Goal: Task Accomplishment & Management: Complete application form

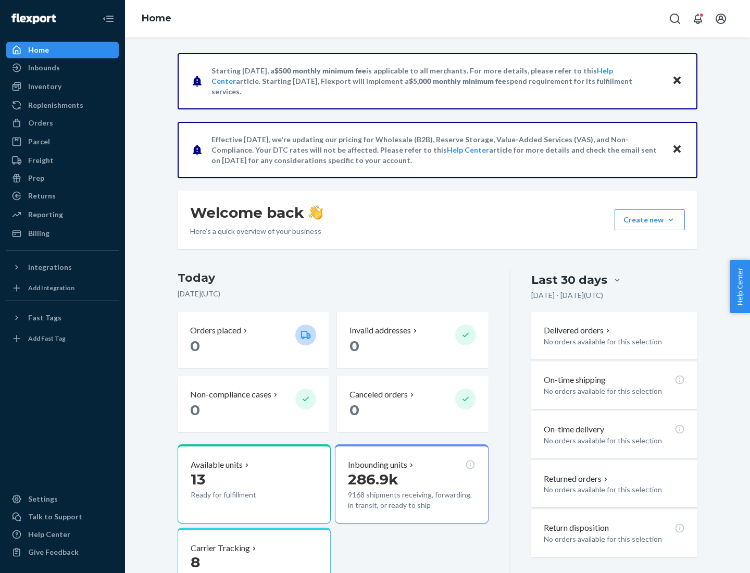
click at [670, 220] on button "Create new Create new inbound Create new order Create new product" at bounding box center [649, 219] width 70 height 21
click at [62, 68] on div "Inbounds" at bounding box center [62, 67] width 110 height 15
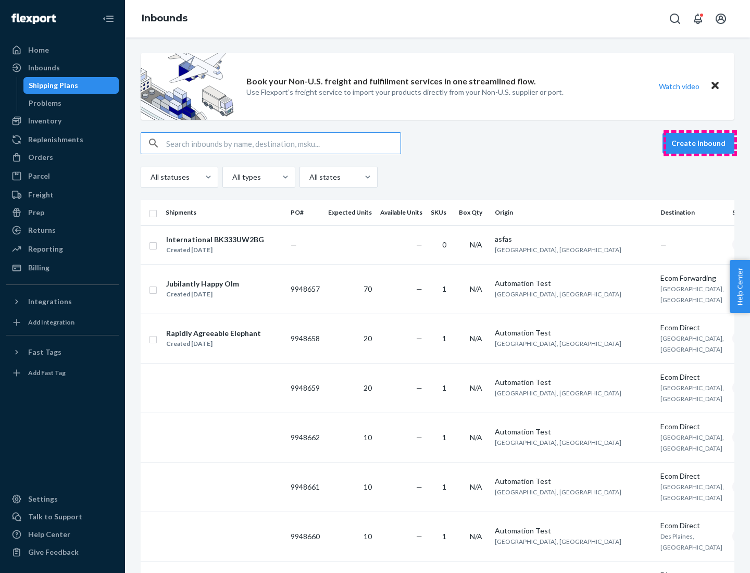
click at [700, 143] on button "Create inbound" at bounding box center [698, 143] width 72 height 21
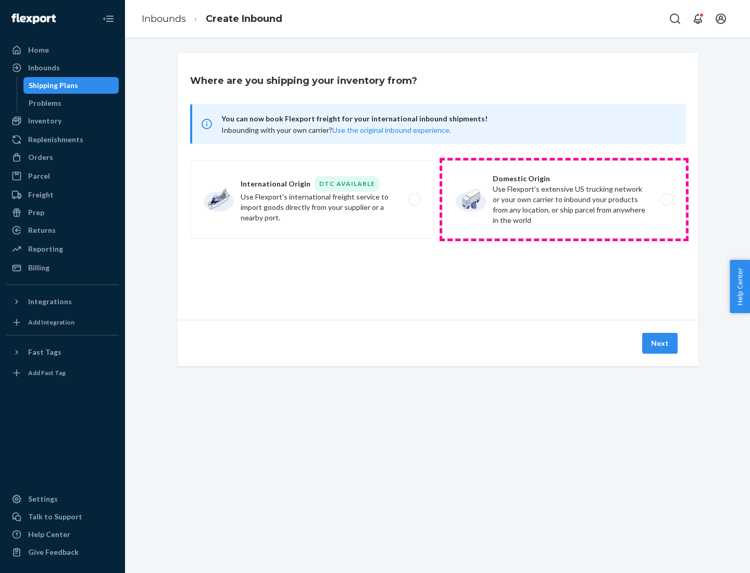
click at [564, 199] on label "Domestic Origin Use Flexport’s extensive US trucking network or your own carrie…" at bounding box center [564, 199] width 244 height 78
click at [666, 199] on input "Domestic Origin Use Flexport’s extensive US trucking network or your own carrie…" at bounding box center [669, 199] width 7 height 7
radio input "true"
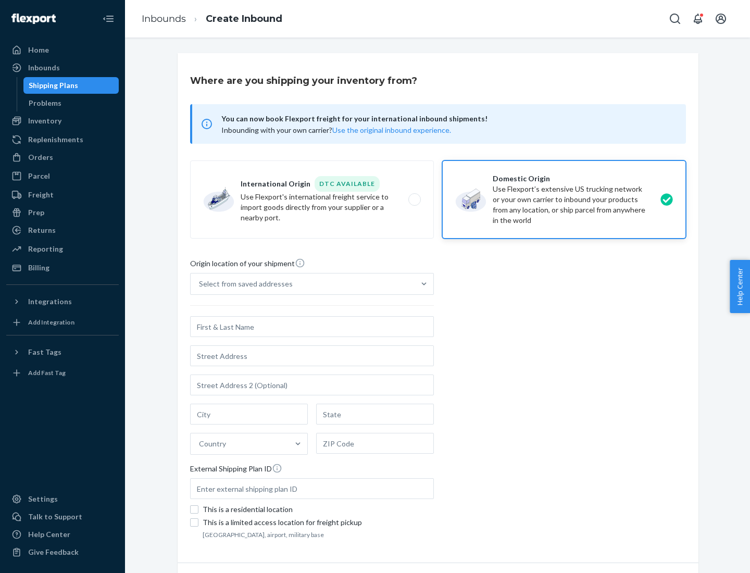
click at [243, 284] on div "Select from saved addresses" at bounding box center [246, 283] width 94 height 10
click at [200, 284] on input "Select from saved addresses" at bounding box center [199, 283] width 1 height 10
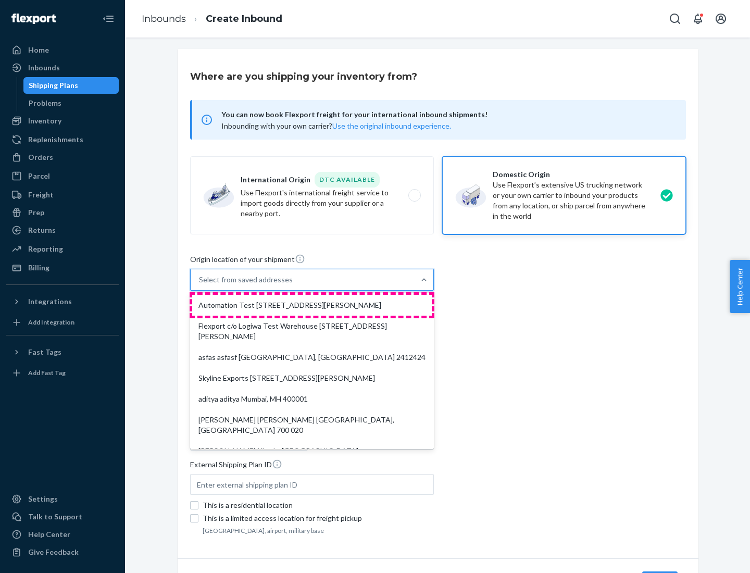
click at [312, 305] on div "Automation Test [STREET_ADDRESS][PERSON_NAME]" at bounding box center [311, 305] width 239 height 21
click at [200, 285] on input "option Automation Test [STREET_ADDRESS][PERSON_NAME]. 9 results available. Use …" at bounding box center [199, 279] width 1 height 10
type input "Automation Test"
type input "[STREET_ADDRESS][PERSON_NAME]"
type input "9th Floor"
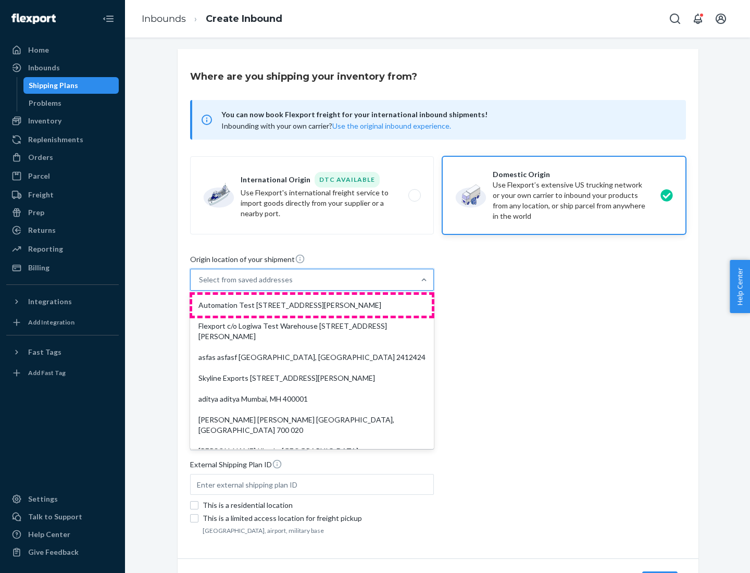
type input "[GEOGRAPHIC_DATA]"
type input "CA"
type input "94104"
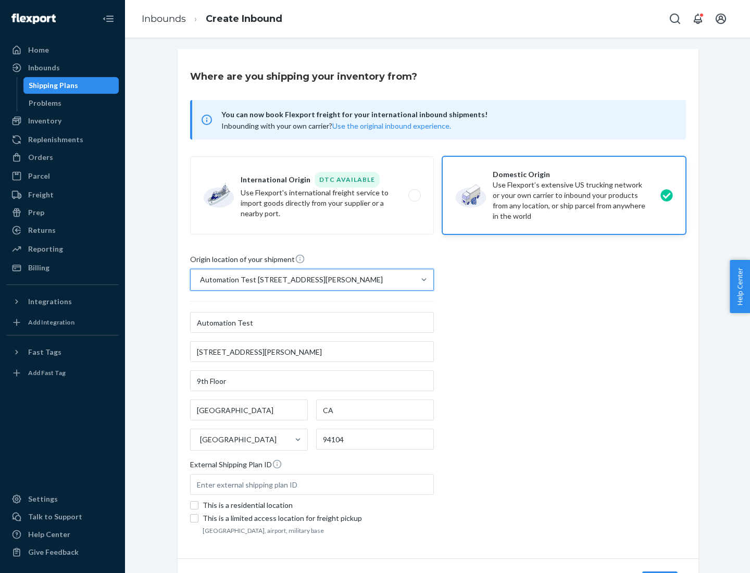
scroll to position [61, 0]
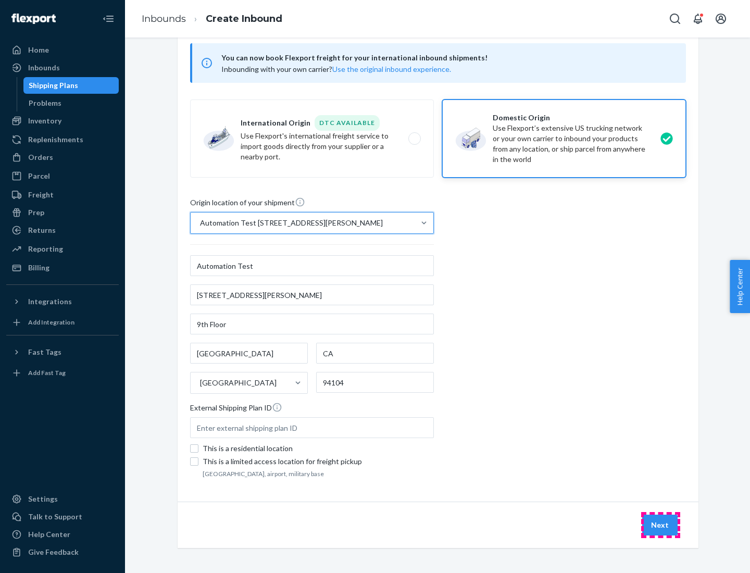
click at [660, 525] on button "Next" at bounding box center [659, 524] width 35 height 21
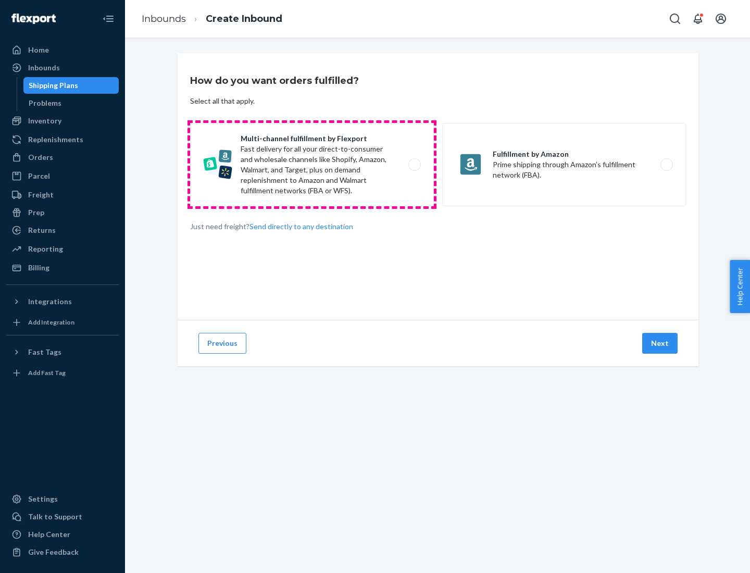
click at [312, 164] on label "Multi-channel fulfillment by Flexport Fast delivery for all your direct-to-cons…" at bounding box center [312, 164] width 244 height 83
click at [414, 164] on input "Multi-channel fulfillment by Flexport Fast delivery for all your direct-to-cons…" at bounding box center [417, 164] width 7 height 7
radio input "true"
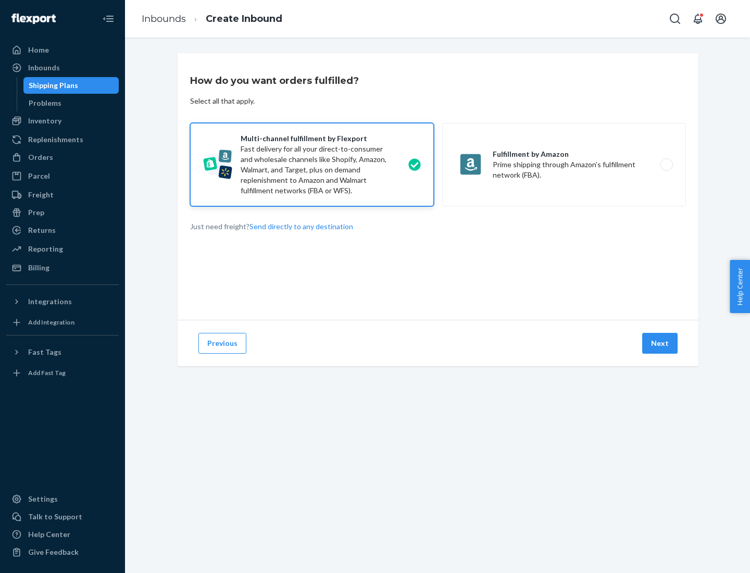
click at [660, 343] on button "Next" at bounding box center [659, 343] width 35 height 21
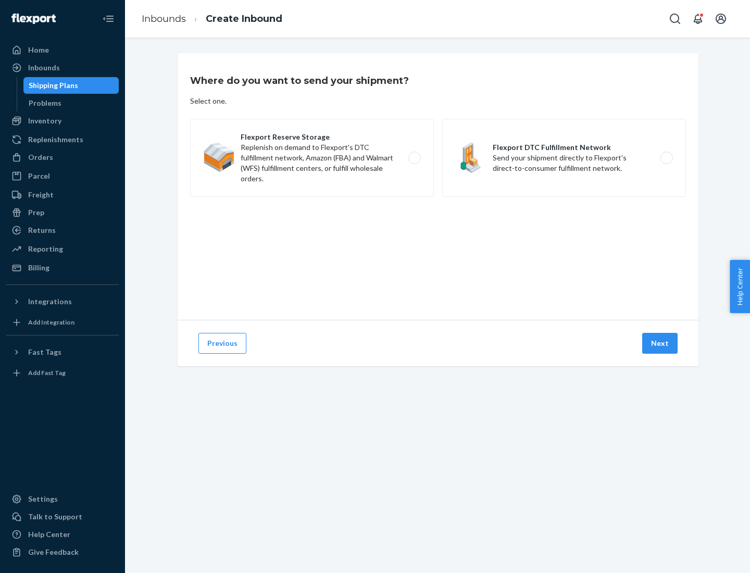
click at [564, 158] on label "Flexport DTC Fulfillment Network Send your shipment directly to Flexport's dire…" at bounding box center [564, 158] width 244 height 78
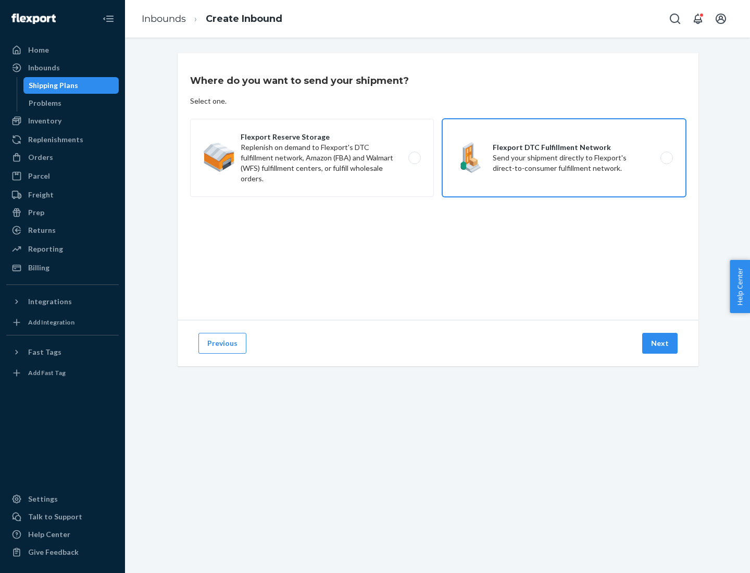
click at [666, 158] on input "Flexport DTC Fulfillment Network Send your shipment directly to Flexport's dire…" at bounding box center [669, 158] width 7 height 7
radio input "true"
click at [660, 343] on button "Next" at bounding box center [659, 343] width 35 height 21
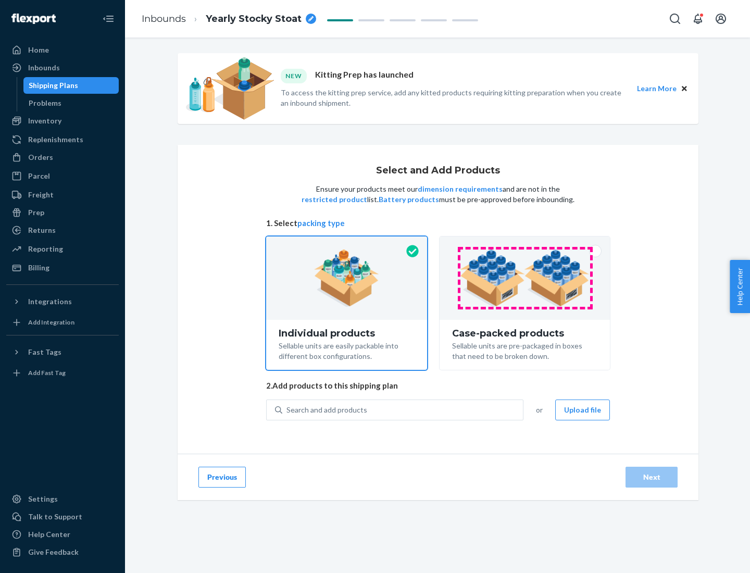
click at [525, 278] on img at bounding box center [525, 277] width 130 height 57
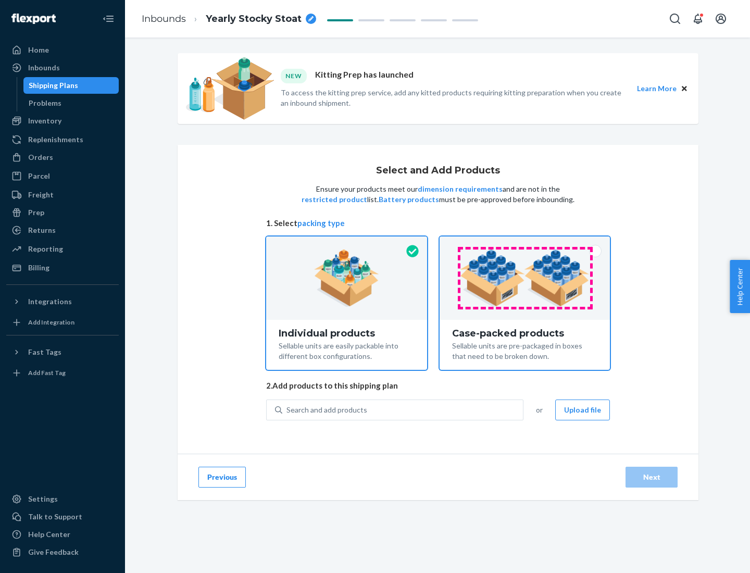
click at [525, 243] on input "Case-packed products Sellable units are pre-packaged in boxes that need to be b…" at bounding box center [524, 239] width 7 height 7
radio input "true"
radio input "false"
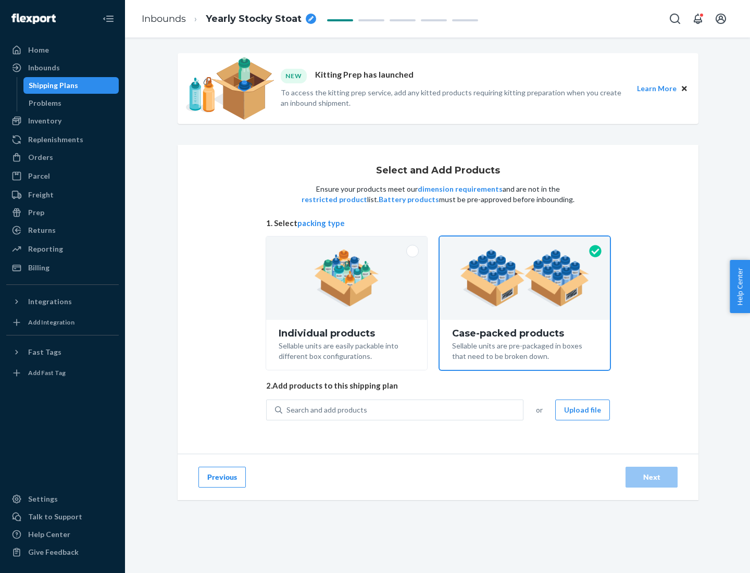
click at [403, 409] on div "Search and add products" at bounding box center [402, 409] width 240 height 19
click at [287, 409] on input "Search and add products" at bounding box center [286, 409] width 1 height 10
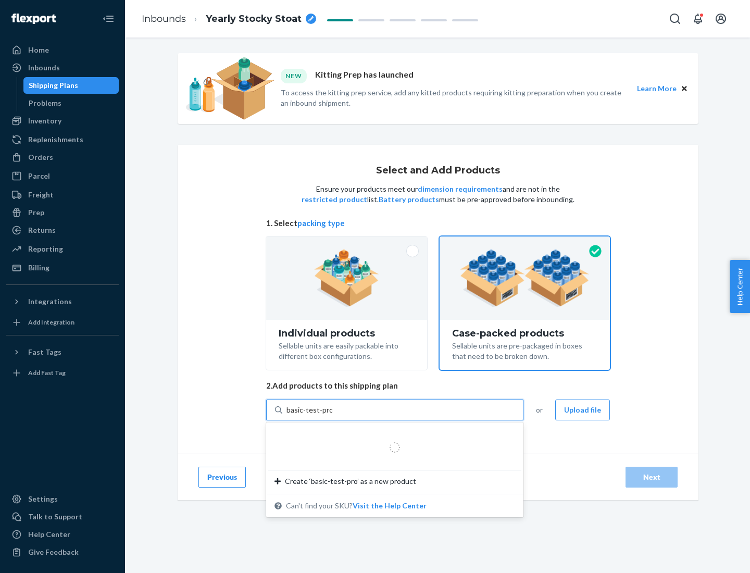
type input "basic-test-product-1"
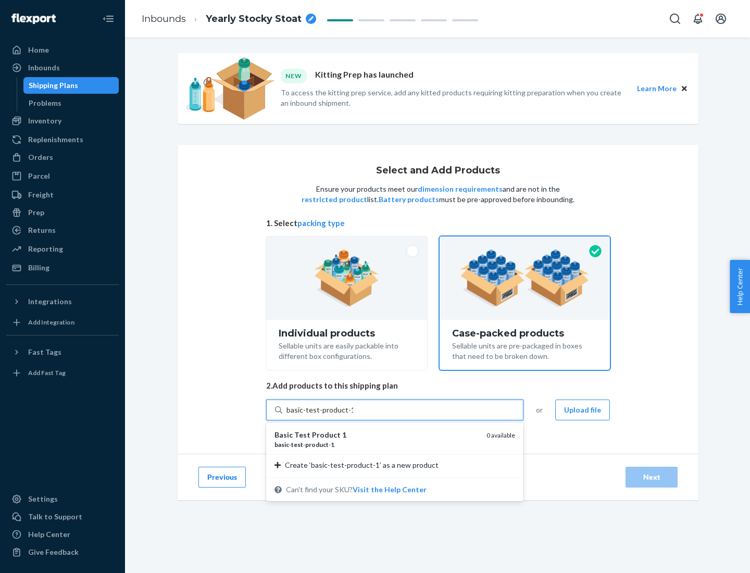
click at [376, 444] on div "basic - test - product - 1" at bounding box center [376, 444] width 204 height 9
click at [353, 415] on input "basic-test-product-1" at bounding box center [319, 409] width 67 height 10
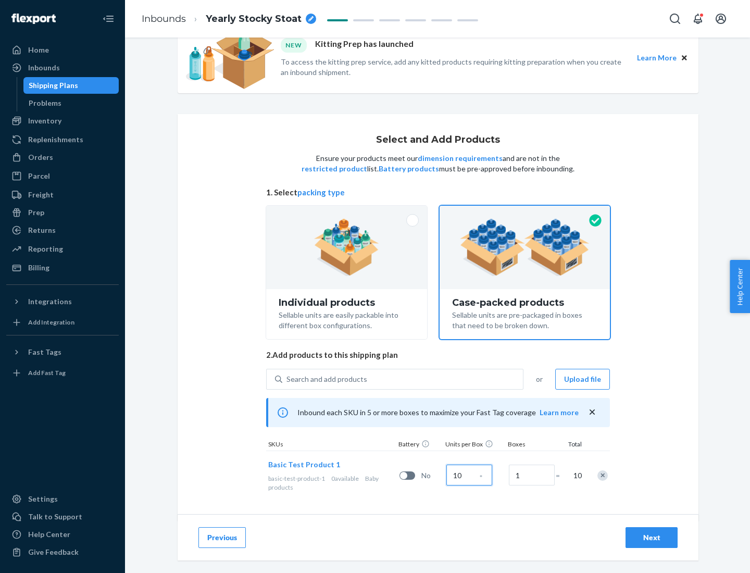
scroll to position [37, 0]
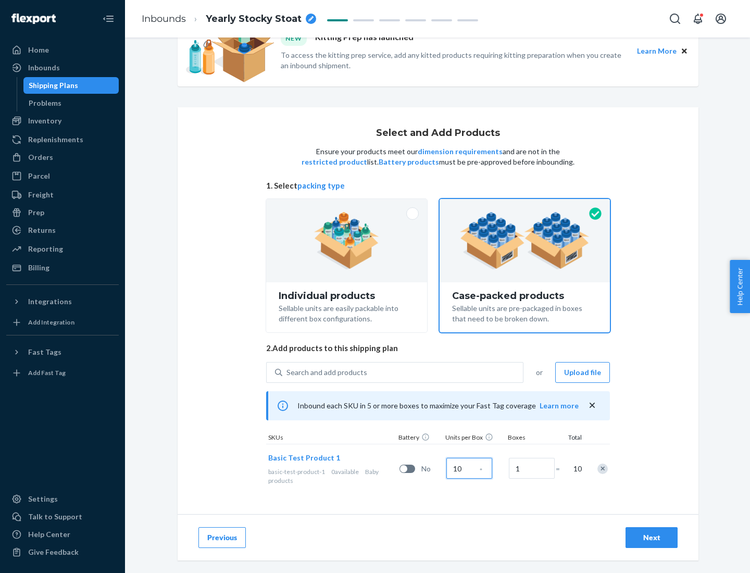
type input "10"
type input "7"
click at [651, 537] on div "Next" at bounding box center [651, 537] width 34 height 10
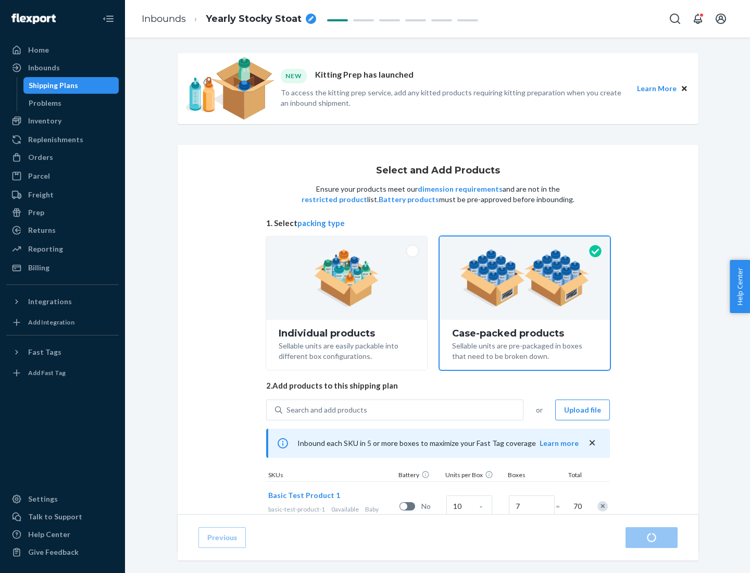
radio input "true"
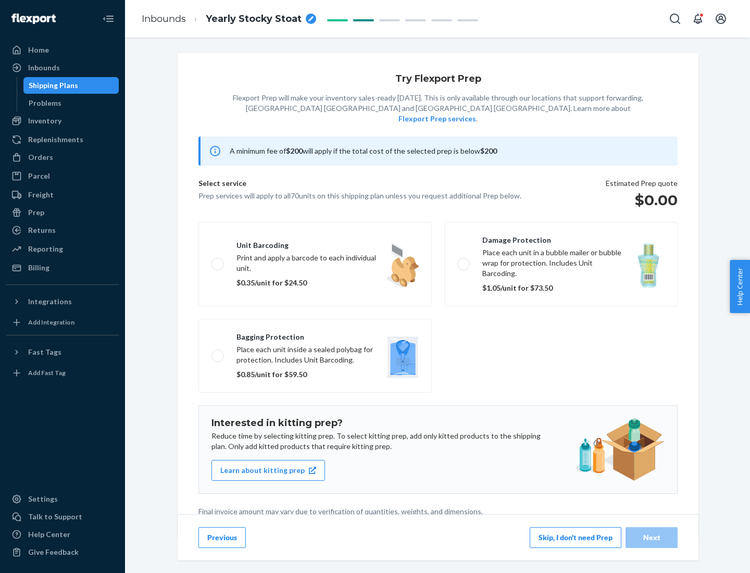
scroll to position [3, 0]
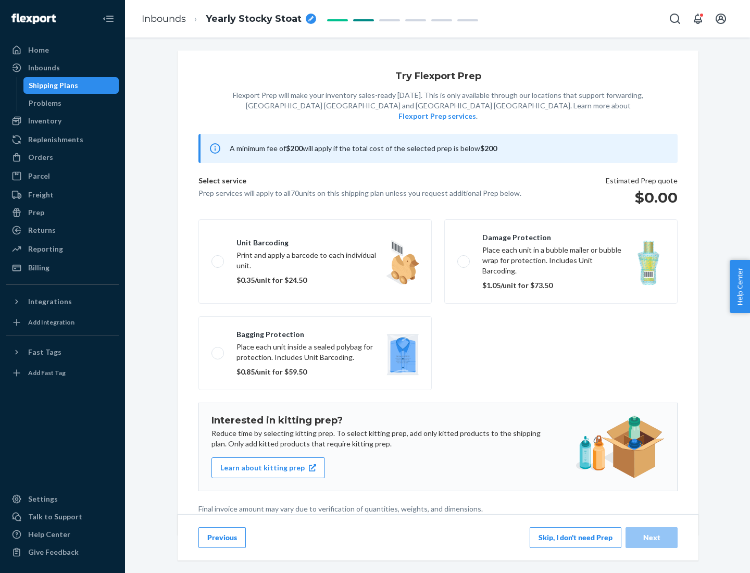
click at [315, 332] on label "Bagging protection Place each unit inside a sealed polybag for protection. Incl…" at bounding box center [314, 353] width 233 height 74
click at [218, 349] on input "Bagging protection Place each unit inside a sealed polybag for protection. Incl…" at bounding box center [214, 352] width 7 height 7
checkbox input "true"
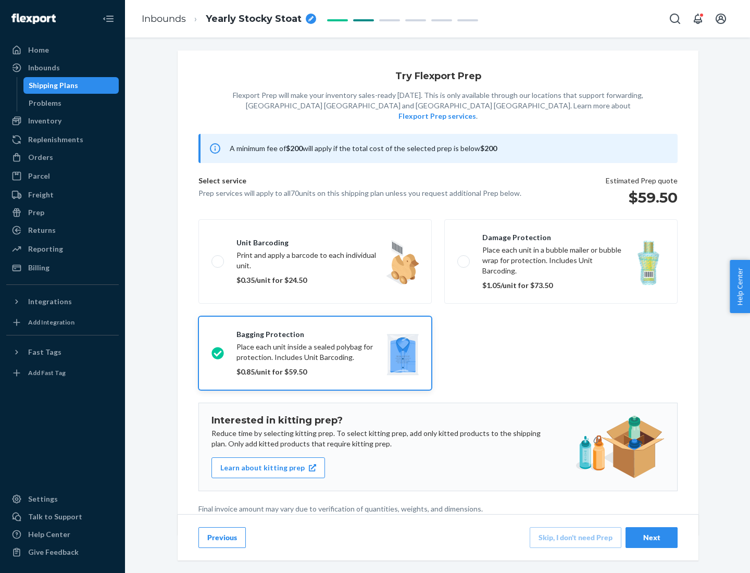
click at [651, 537] on div "Next" at bounding box center [651, 537] width 34 height 10
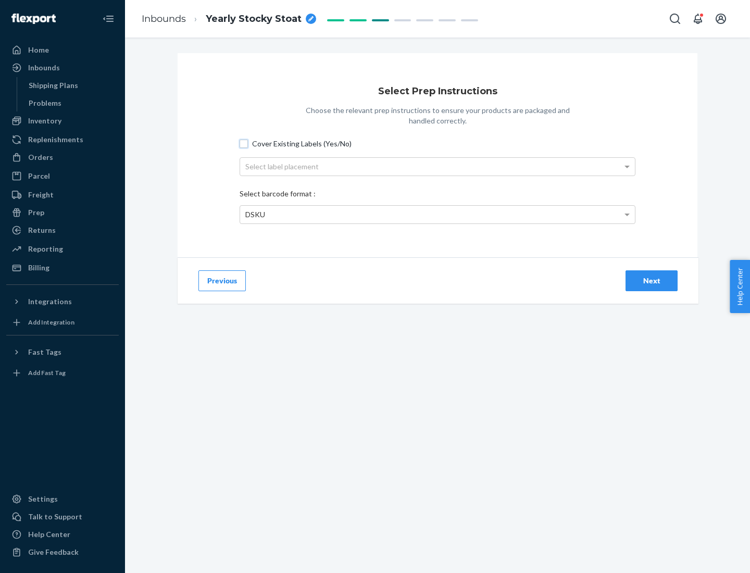
click at [244, 143] on input "Cover Existing Labels (Yes/No)" at bounding box center [243, 144] width 8 height 8
checkbox input "true"
click at [437, 166] on div "Select label placement" at bounding box center [437, 167] width 395 height 18
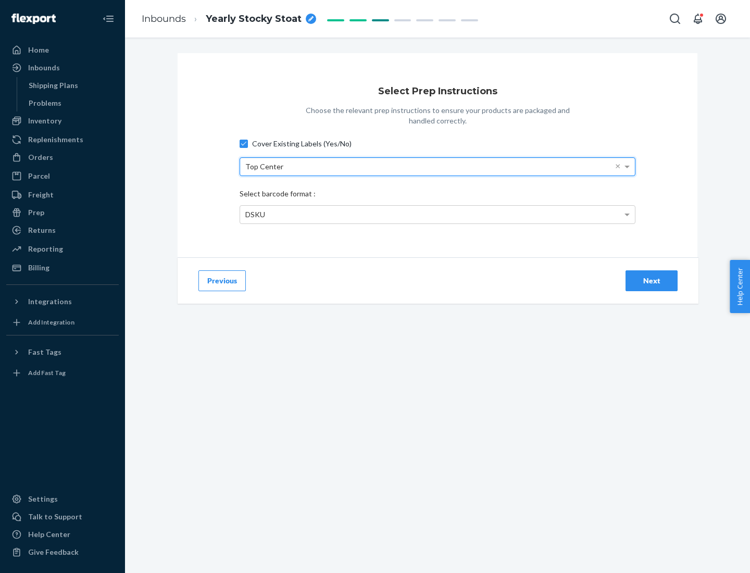
click at [437, 214] on div "DSKU" at bounding box center [437, 215] width 395 height 18
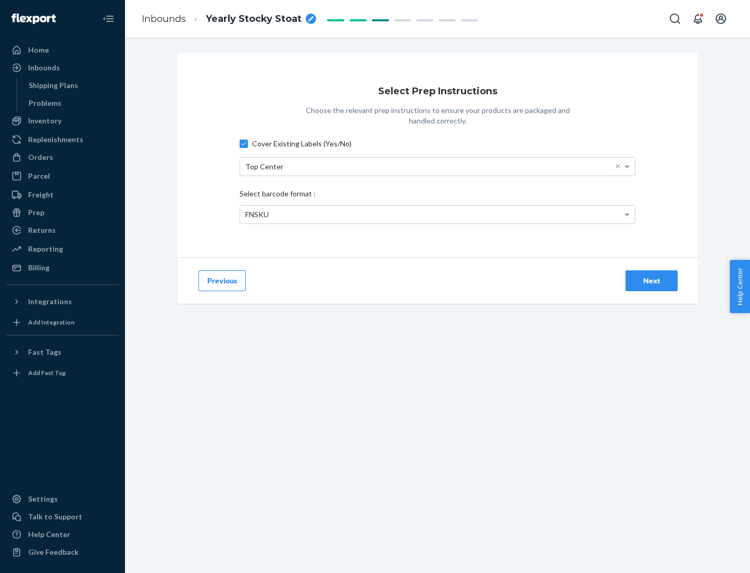
click at [651, 280] on div "Next" at bounding box center [651, 280] width 34 height 10
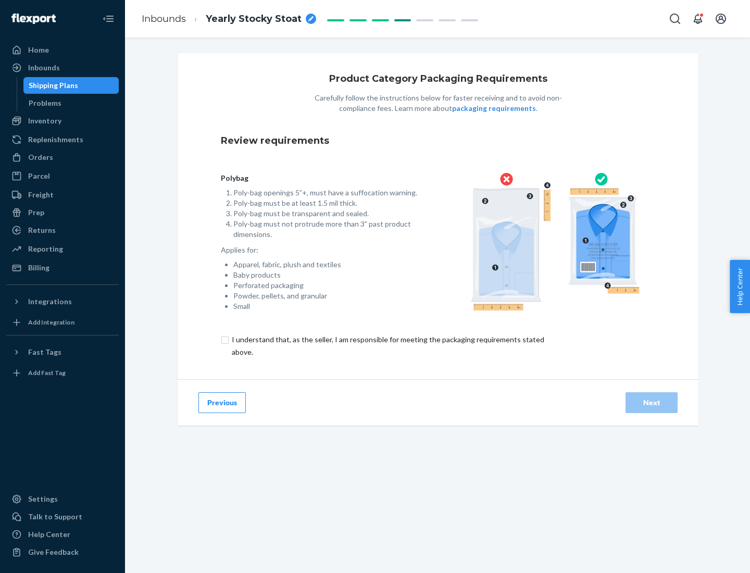
click at [387, 345] on input "checkbox" at bounding box center [394, 345] width 346 height 25
checkbox input "true"
click at [651, 402] on div "Next" at bounding box center [651, 402] width 34 height 10
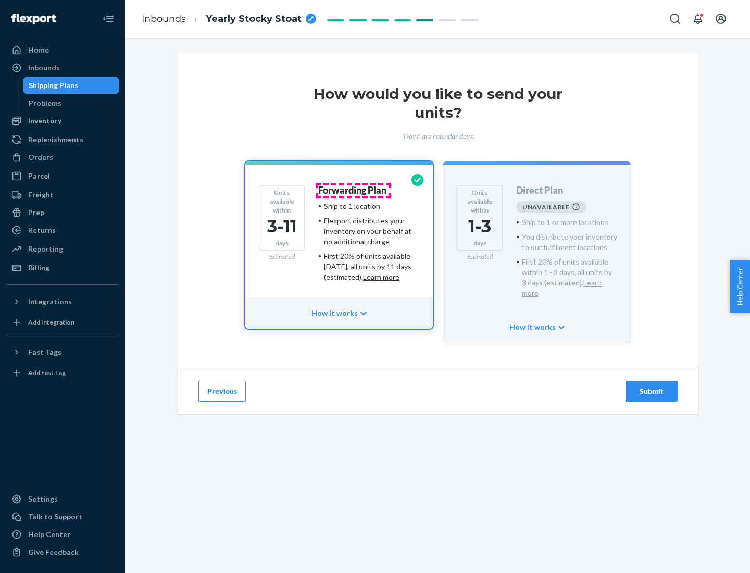
click at [353, 190] on h4 "Forwarding Plan" at bounding box center [352, 190] width 68 height 10
click at [651, 386] on div "Submit" at bounding box center [651, 391] width 34 height 10
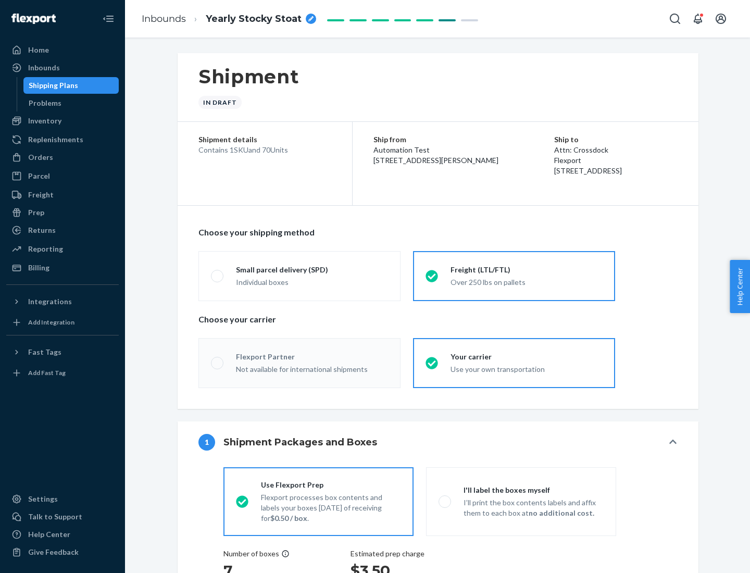
radio input "true"
radio input "false"
radio input "true"
radio input "false"
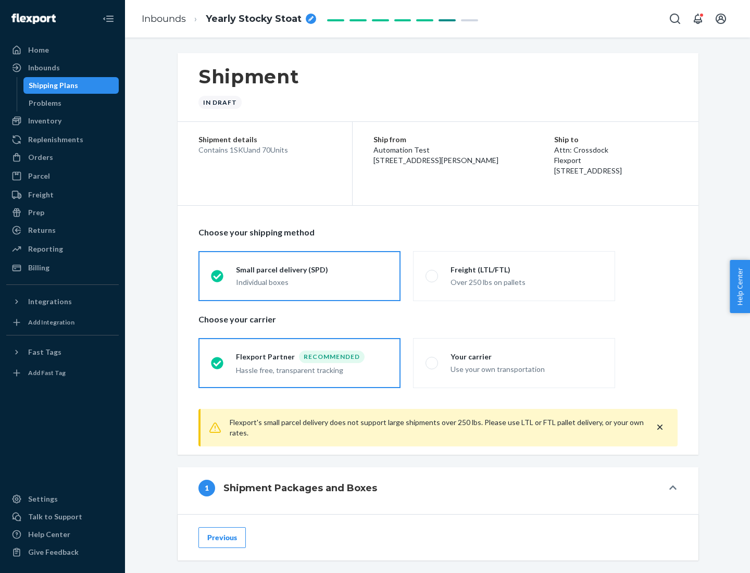
click at [312, 282] on div "Individual boxes" at bounding box center [312, 282] width 152 height 10
click at [218, 279] on input "Small parcel delivery (SPD) Individual boxes" at bounding box center [214, 275] width 7 height 7
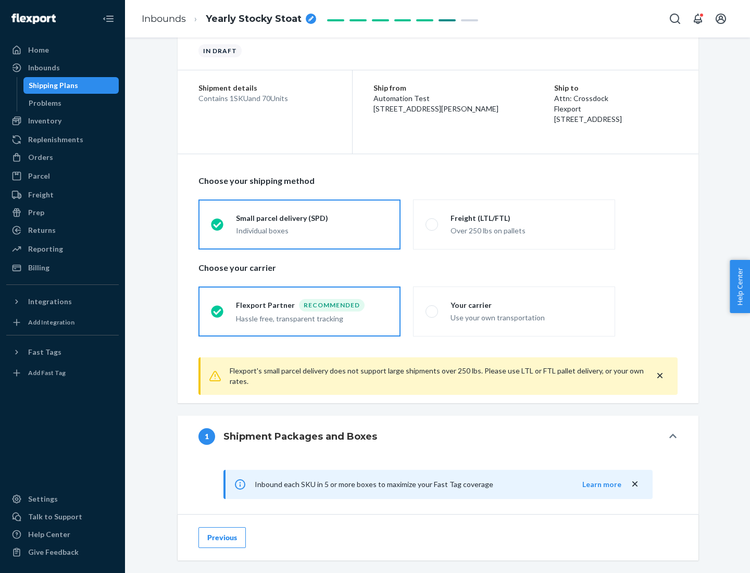
click at [312, 305] on div "Recommended" at bounding box center [332, 305] width 66 height 12
click at [218, 308] on input "Flexport Partner Recommended Hassle free, transparent tracking" at bounding box center [214, 311] width 7 height 7
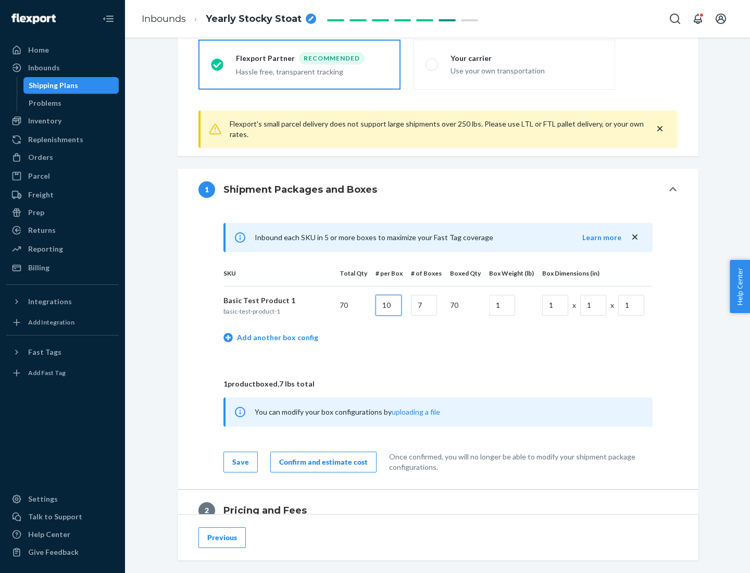
type input "10"
type input "7"
type input "1"
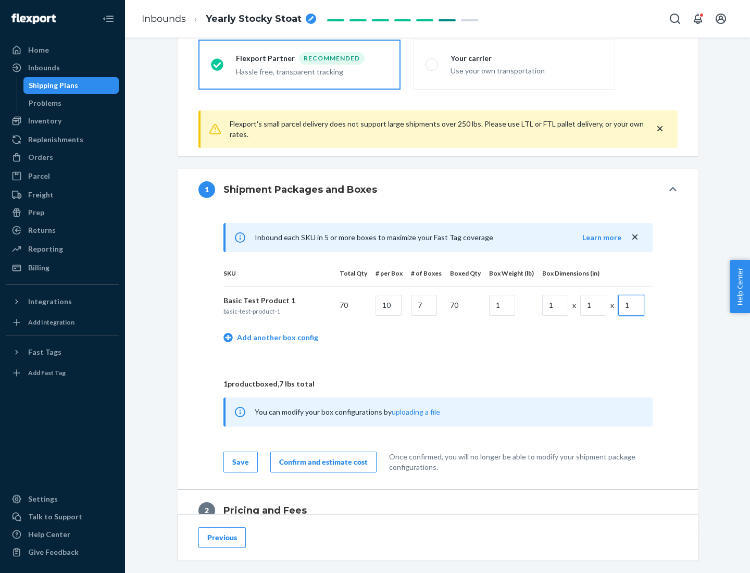
scroll to position [455, 0]
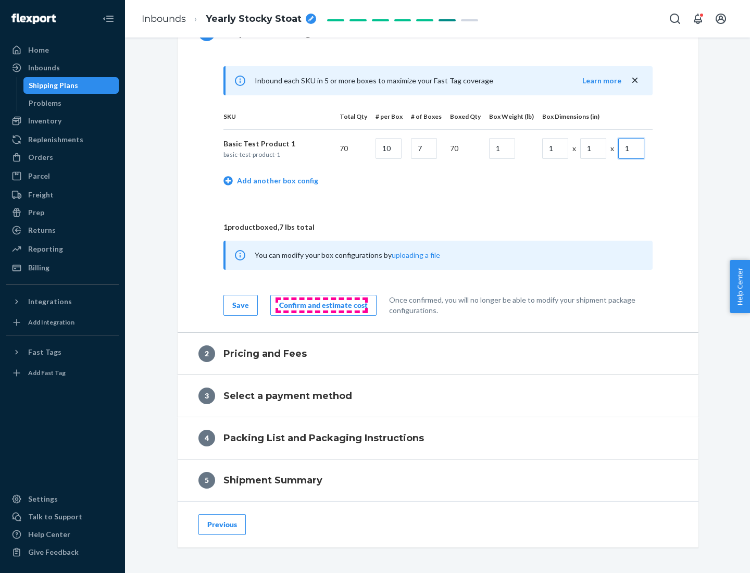
type input "1"
click at [321, 305] on div "Confirm and estimate cost" at bounding box center [323, 305] width 88 height 10
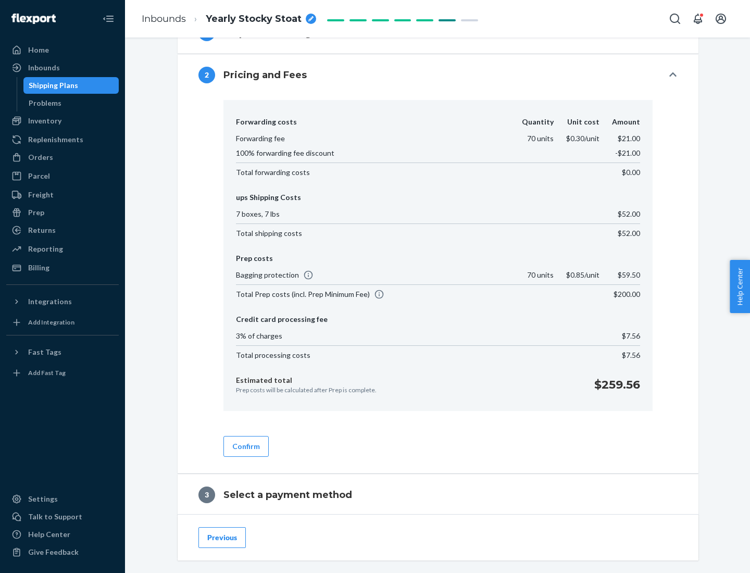
scroll to position [596, 0]
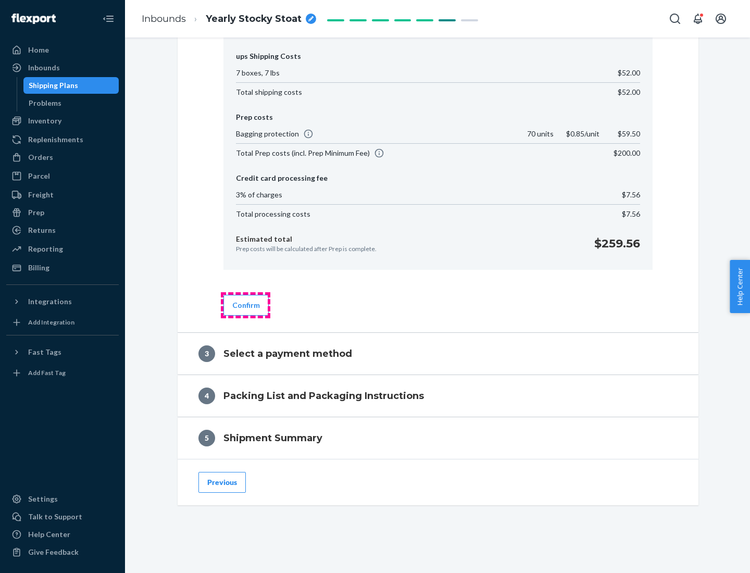
click at [245, 305] on button "Confirm" at bounding box center [245, 305] width 45 height 21
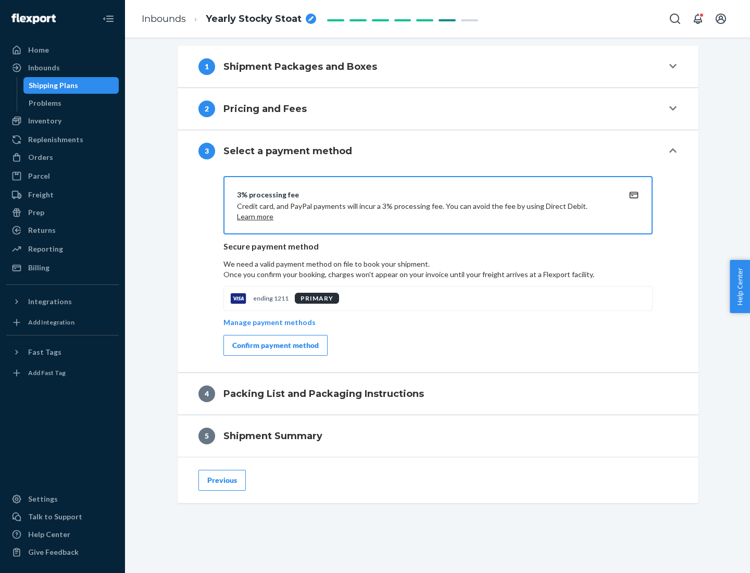
scroll to position [421, 0]
click at [274, 345] on div "Confirm payment method" at bounding box center [275, 345] width 86 height 10
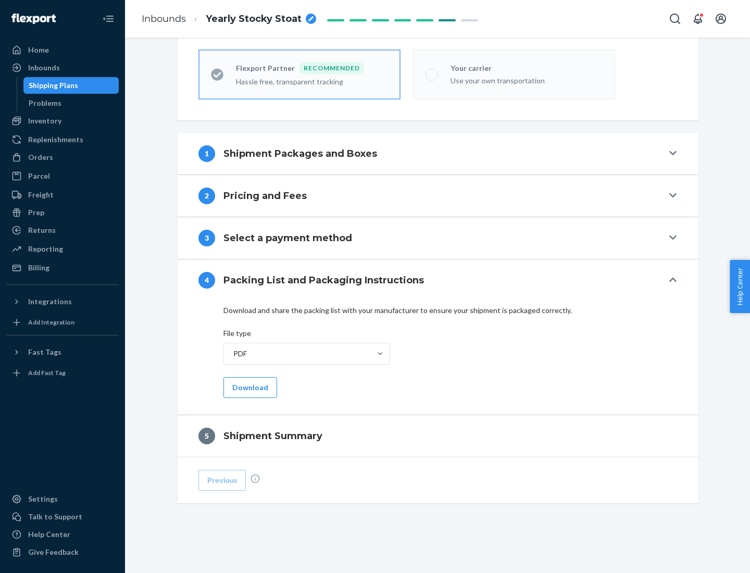
click at [249, 387] on button "Download" at bounding box center [250, 387] width 54 height 21
